Goal: Find specific page/section: Find specific page/section

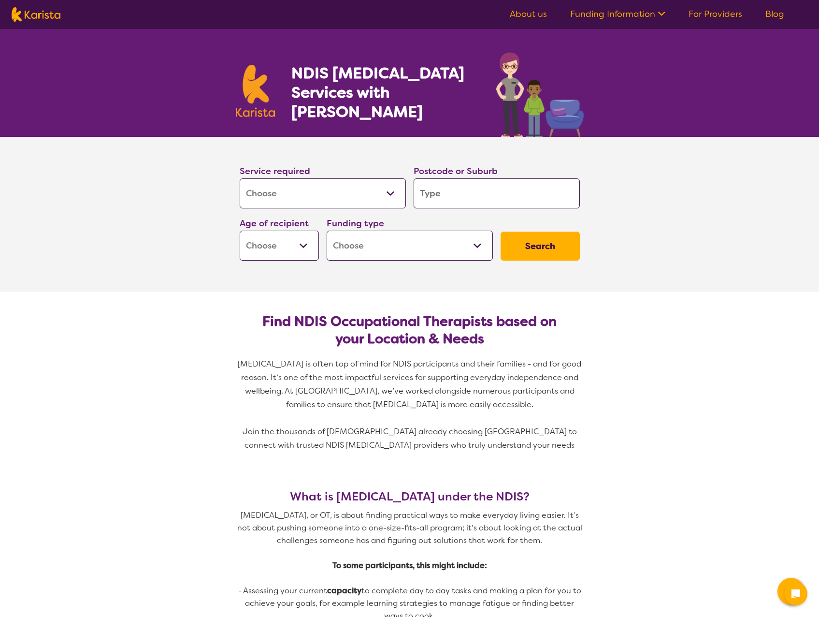
select select "[MEDICAL_DATA]"
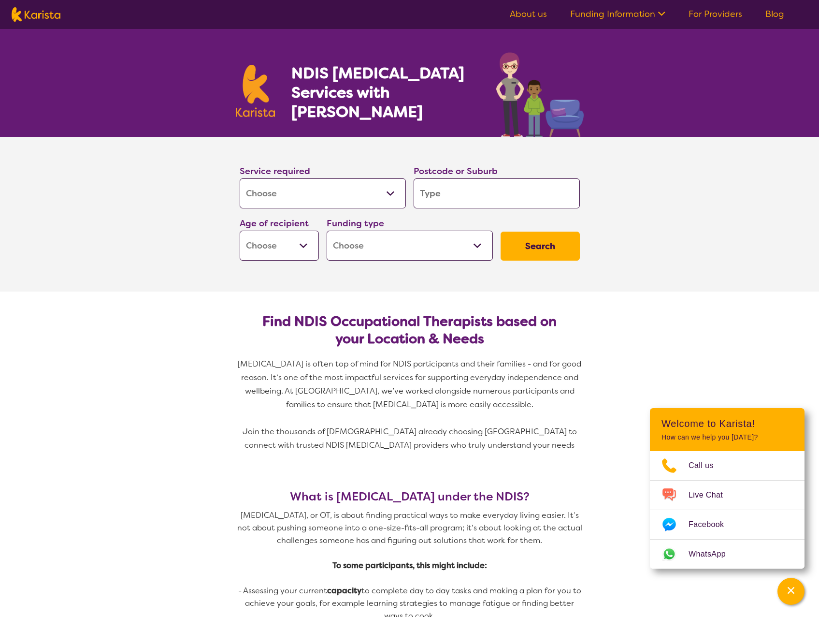
click at [511, 191] on input "search" at bounding box center [497, 193] width 166 height 30
type input "w"
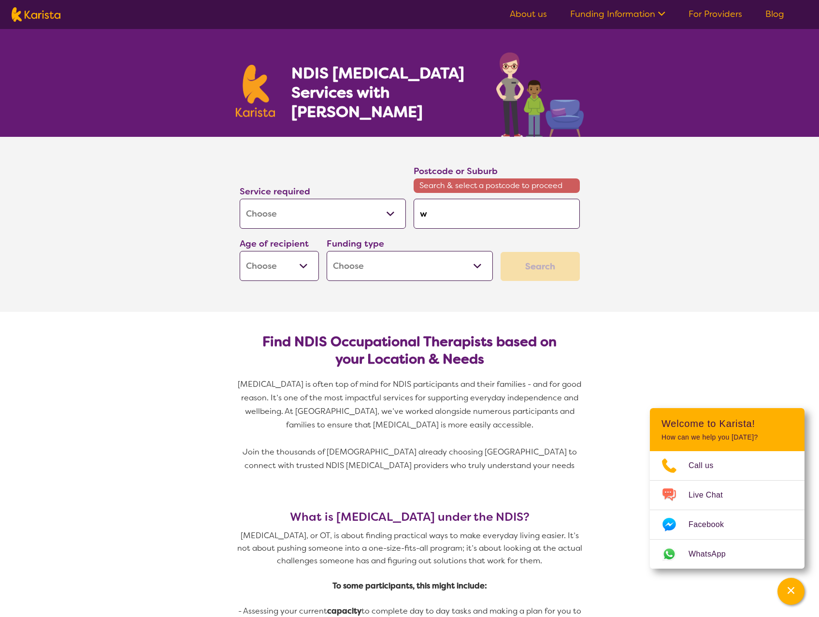
type input "wa"
type input "war"
type input "warn"
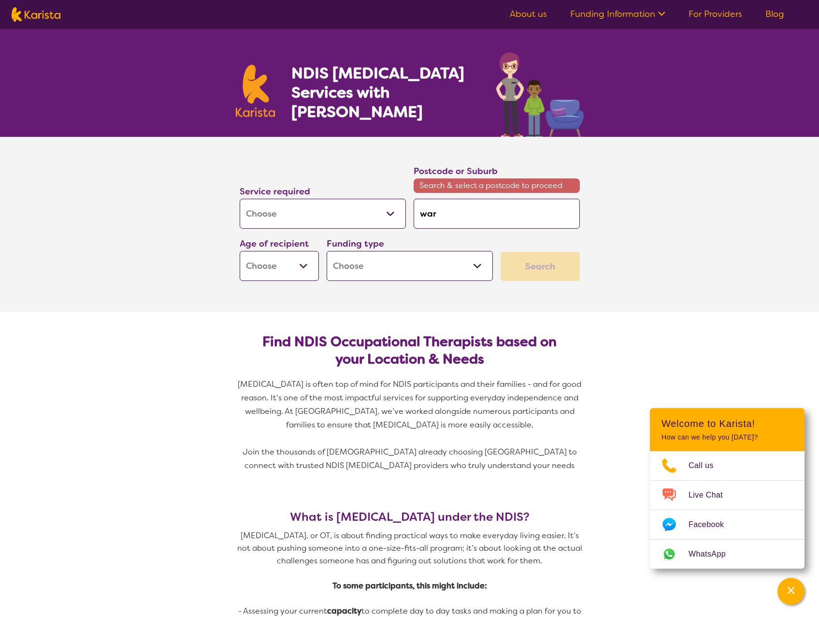
type input "warn"
type input "warne"
type input "warner"
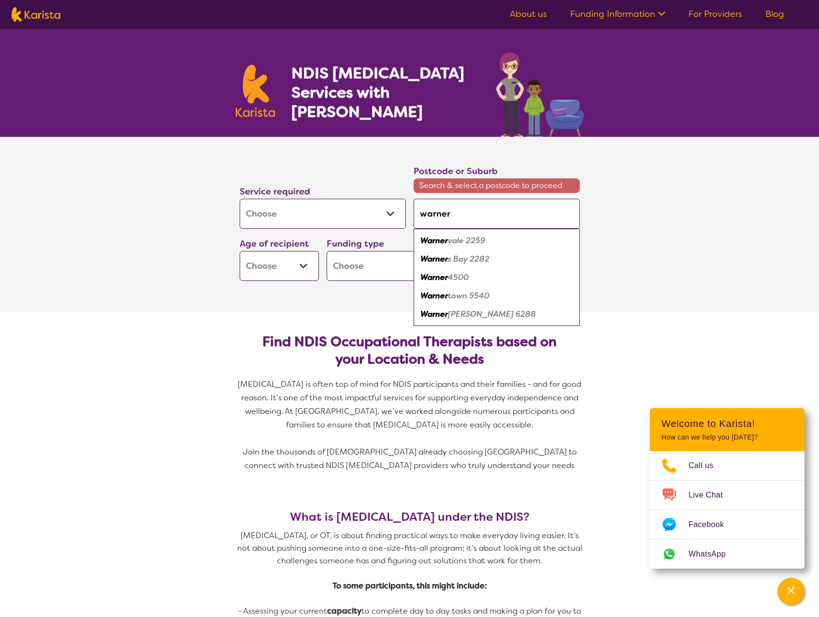
click at [472, 277] on div "Warner 4500" at bounding box center [497, 277] width 157 height 18
type input "4500"
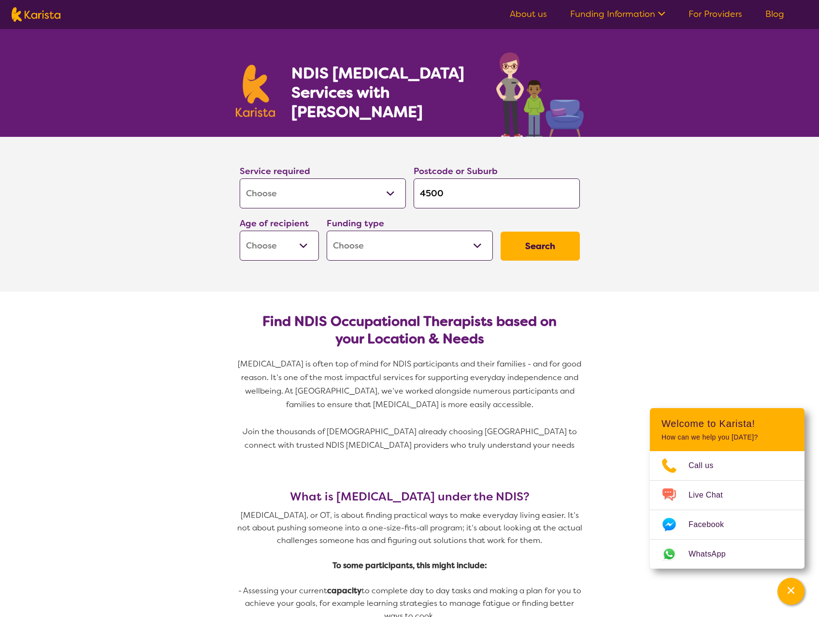
click at [552, 255] on button "Search" at bounding box center [540, 246] width 79 height 29
click at [299, 245] on select "Early Childhood - 0 to 9 Child - 10 to 11 Adolescent - 12 to 17 Adult - 18 to 6…" at bounding box center [279, 246] width 79 height 30
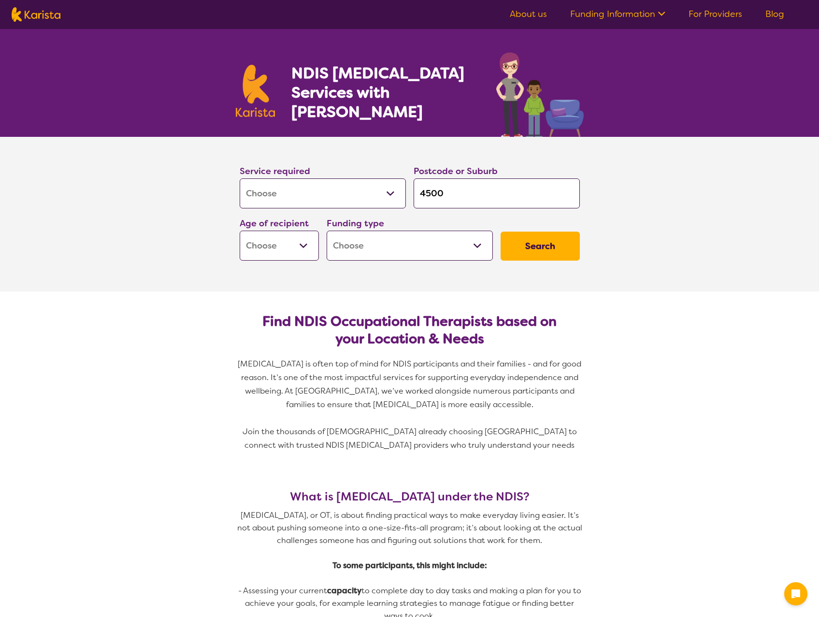
select select "[MEDICAL_DATA]"
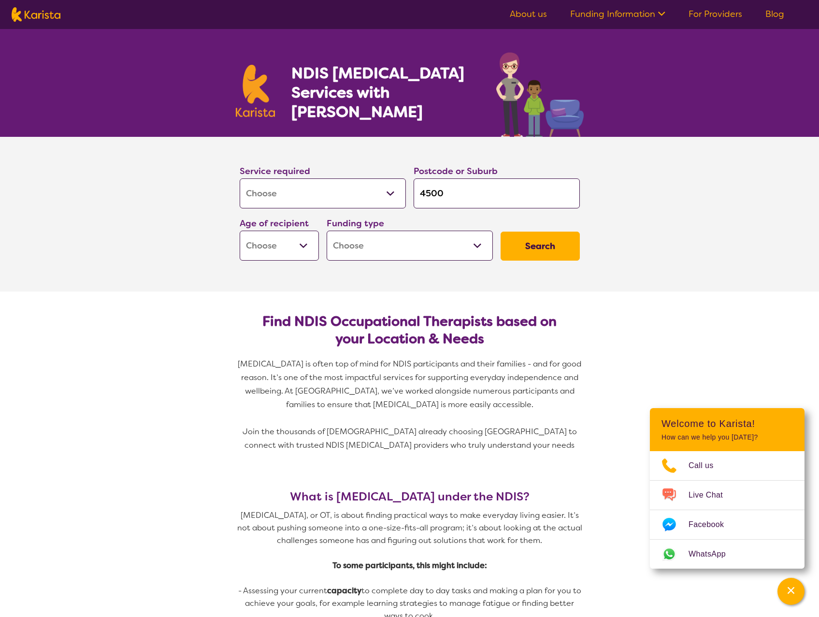
drag, startPoint x: 468, startPoint y: 199, endPoint x: 315, endPoint y: 195, distance: 152.8
click at [315, 195] on div "Service required Allied Health Assistant Assessment ([MEDICAL_DATA] or [MEDICAL…" at bounding box center [410, 212] width 348 height 104
type input "4"
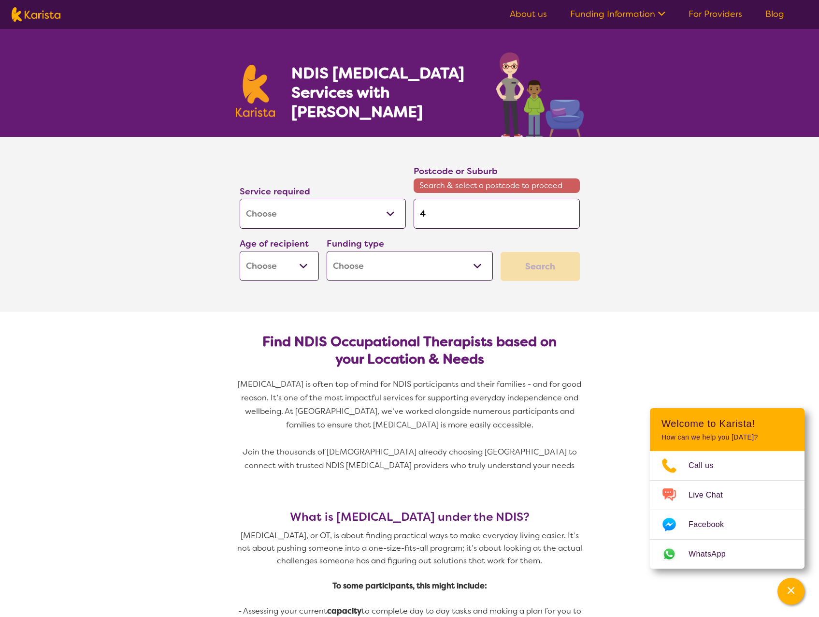
type input "40"
type input "405"
type input "4051"
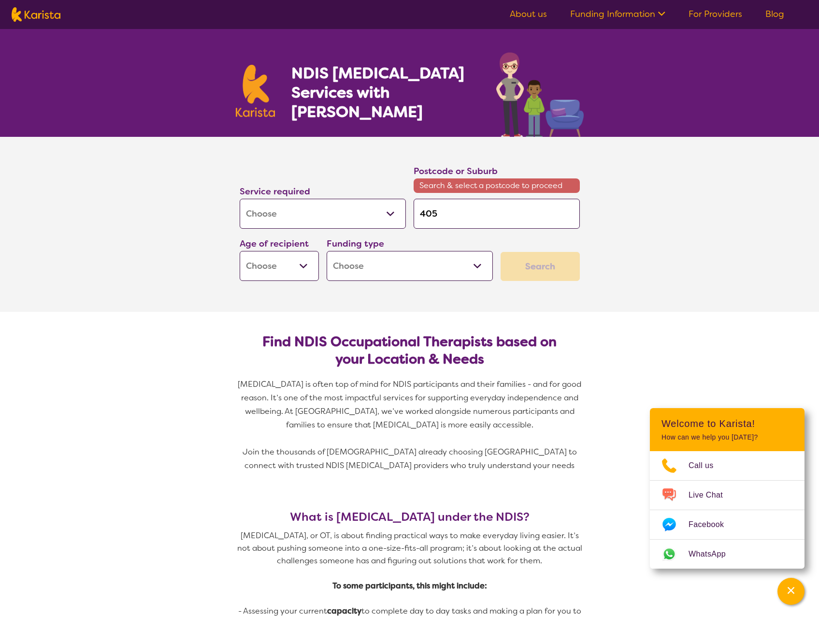
type input "4051"
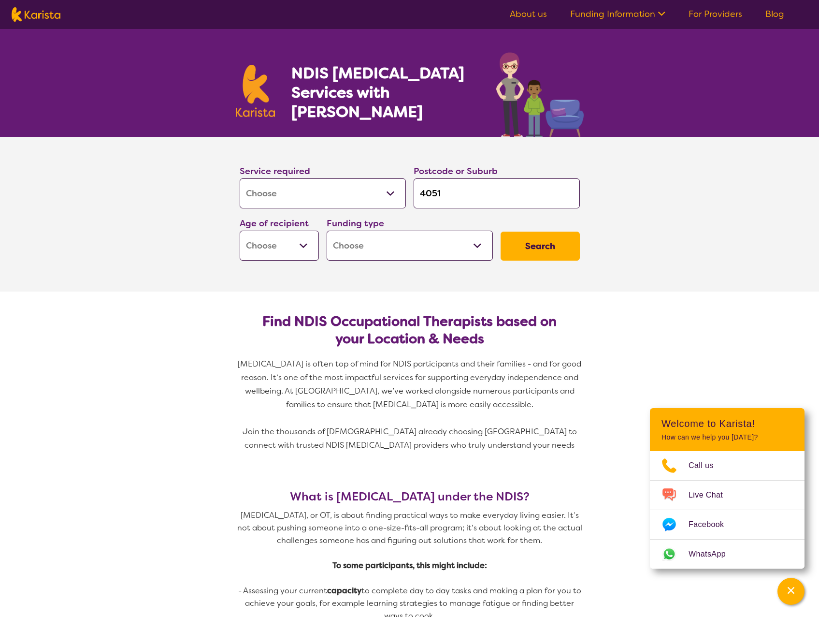
type input "4051"
click at [501, 232] on button "Search" at bounding box center [540, 246] width 79 height 29
drag, startPoint x: 298, startPoint y: 232, endPoint x: 296, endPoint y: 250, distance: 17.5
click at [298, 232] on select "Early Childhood - 0 to 9 Child - 10 to 11 Adolescent - 12 to 17 Adult - 18 to 6…" at bounding box center [279, 246] width 79 height 30
select select "AG"
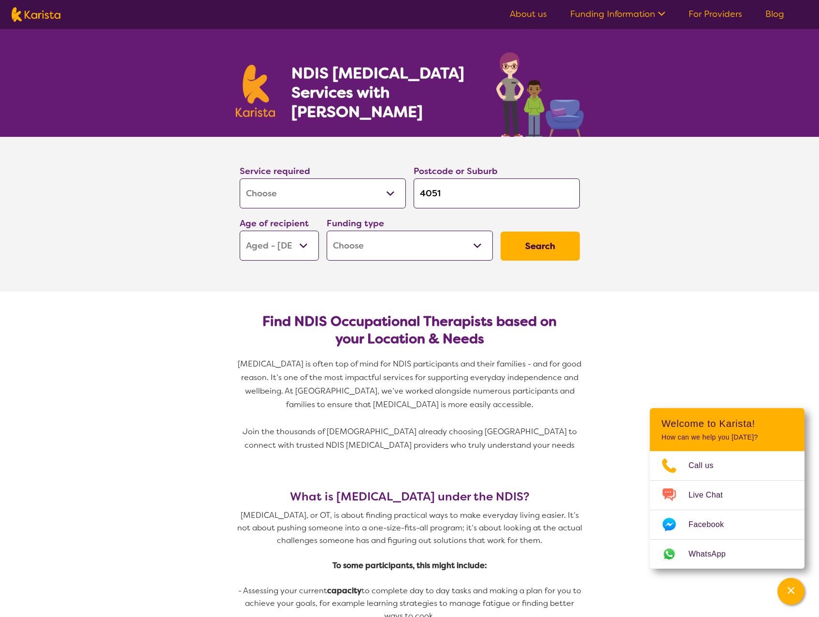
click at [240, 231] on select "Early Childhood - 0 to 9 Child - 10 to 11 Adolescent - 12 to 17 Adult - 18 to 6…" at bounding box center [279, 246] width 79 height 30
select select "AG"
click at [521, 243] on button "Search" at bounding box center [540, 246] width 79 height 29
click at [440, 255] on select "Home Care Package (HCP) National Disability Insurance Scheme (NDIS) I don't know" at bounding box center [410, 246] width 166 height 30
select select "HCP"
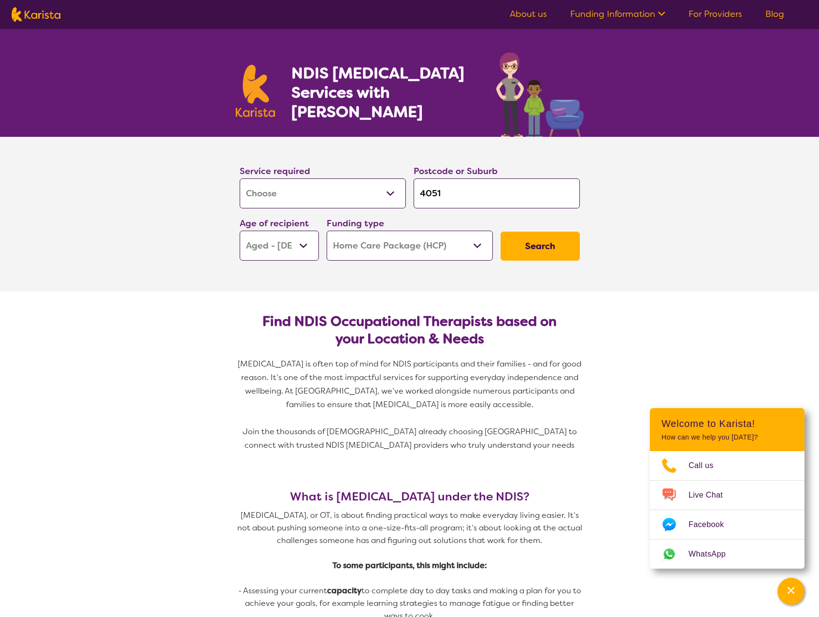
click at [327, 231] on select "Home Care Package (HCP) National Disability Insurance Scheme (NDIS) I don't know" at bounding box center [410, 246] width 166 height 30
select select "HCP"
click at [520, 251] on button "Search" at bounding box center [540, 246] width 79 height 29
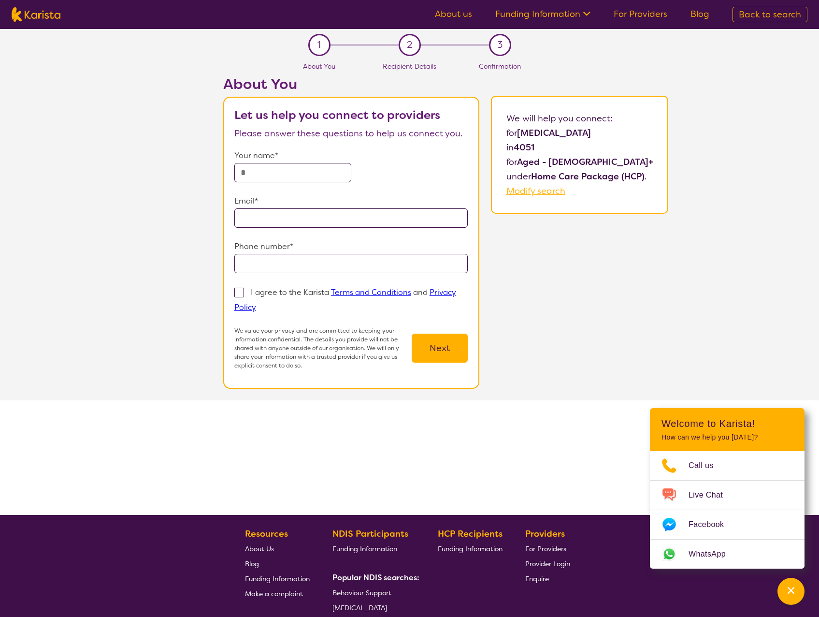
select select "[MEDICAL_DATA]"
select select "AG"
select select "HCP"
select select "[MEDICAL_DATA]"
select select "AG"
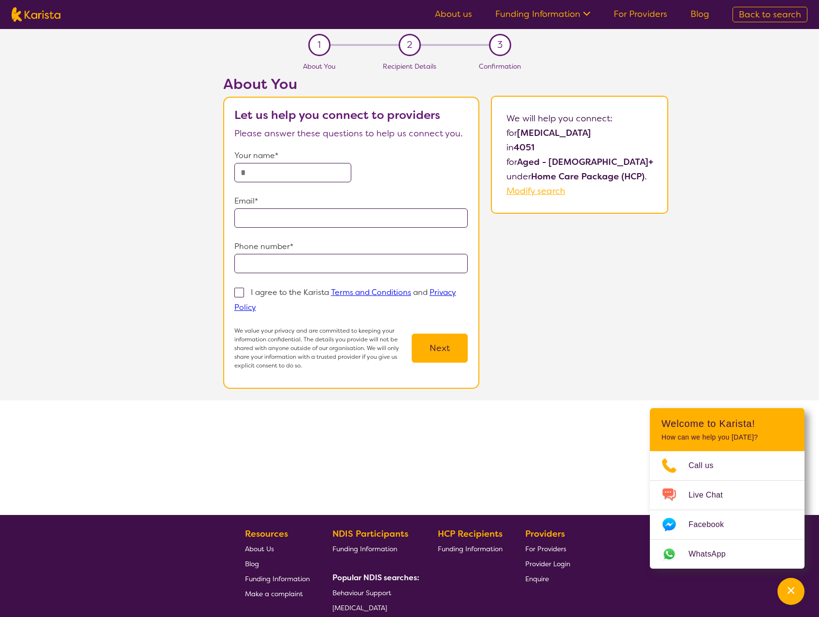
select select "HCP"
